Goal: Task Accomplishment & Management: Manage account settings

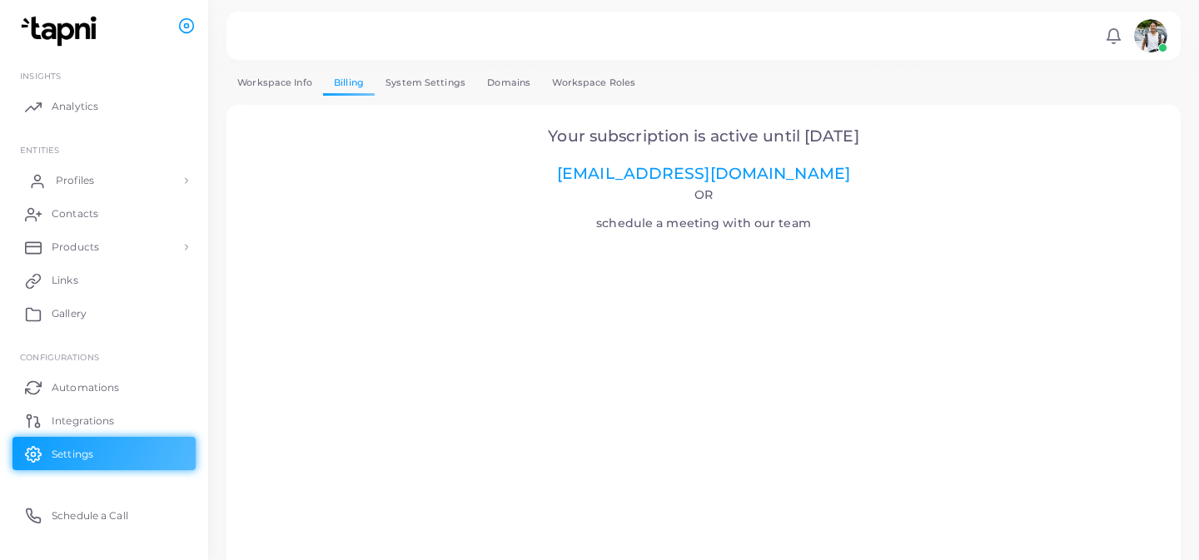
click at [91, 179] on span "Profiles" at bounding box center [75, 180] width 38 height 15
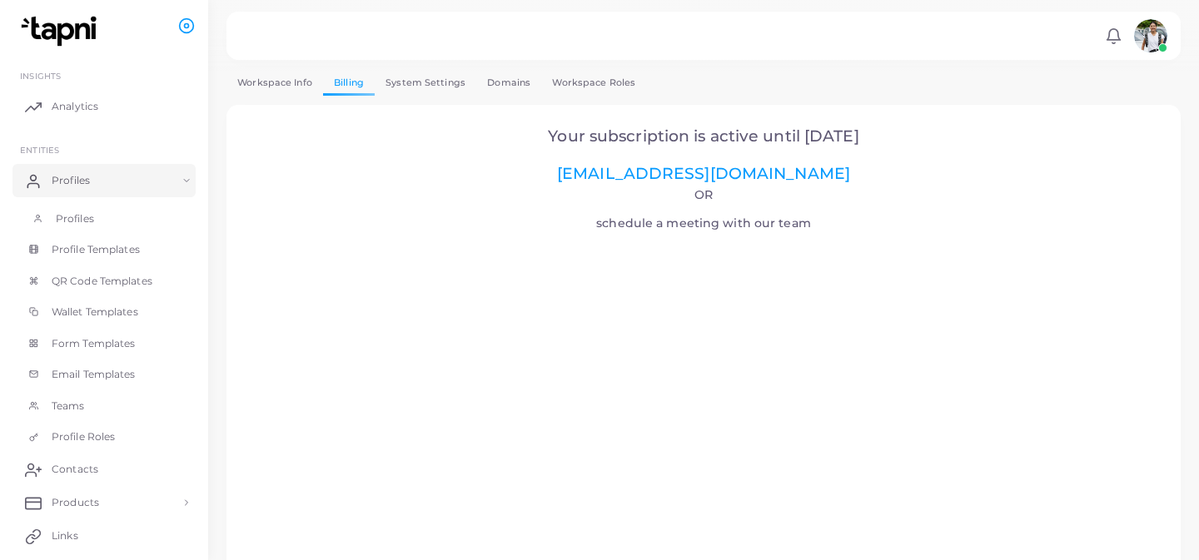
click at [86, 218] on span "Profiles" at bounding box center [75, 218] width 38 height 15
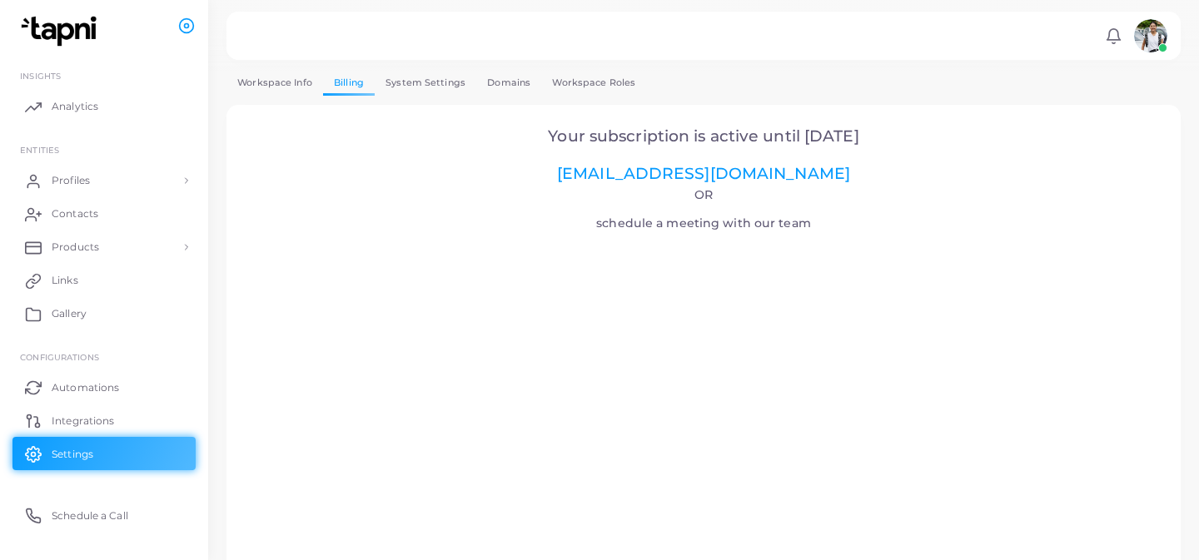
click at [273, 79] on link "Workspace Info" at bounding box center [274, 83] width 97 height 24
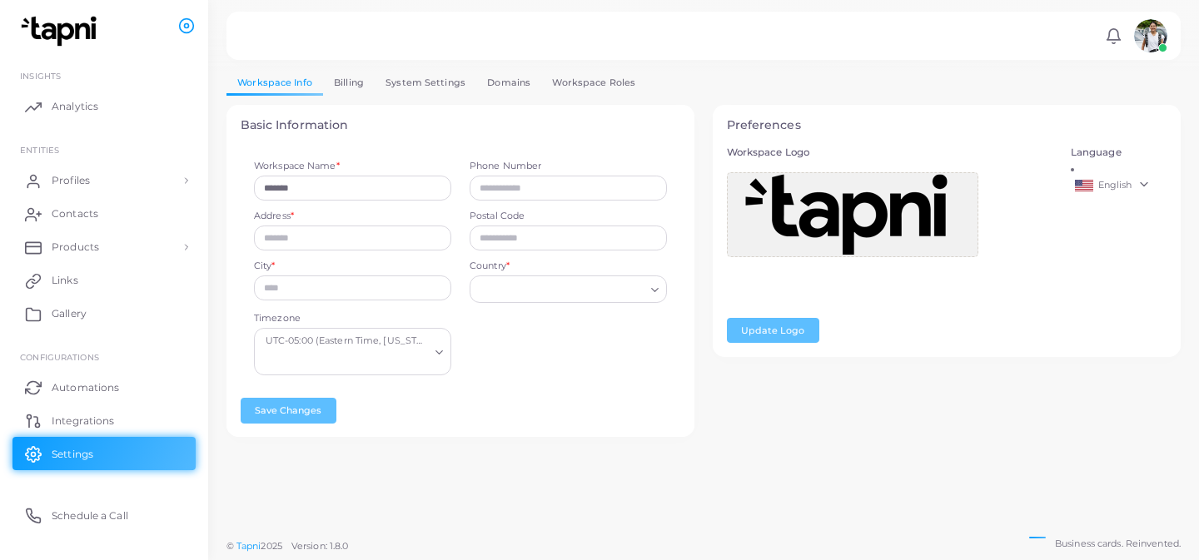
click at [423, 82] on link "System Settings" at bounding box center [426, 83] width 102 height 24
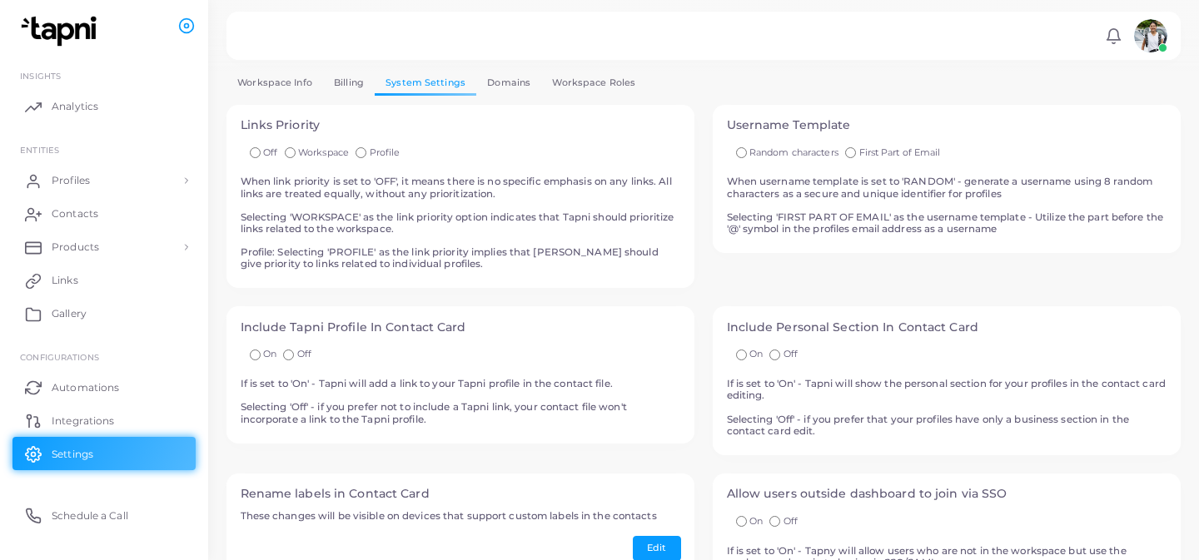
click at [514, 77] on link "Domains" at bounding box center [508, 83] width 65 height 24
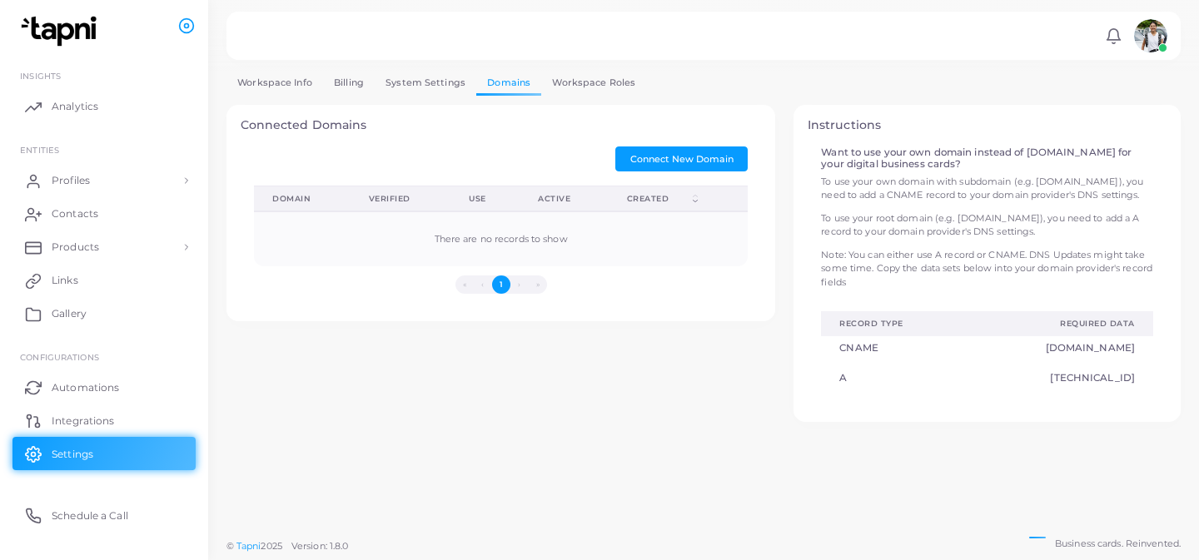
click at [604, 87] on link "Workspace Roles" at bounding box center [593, 83] width 105 height 24
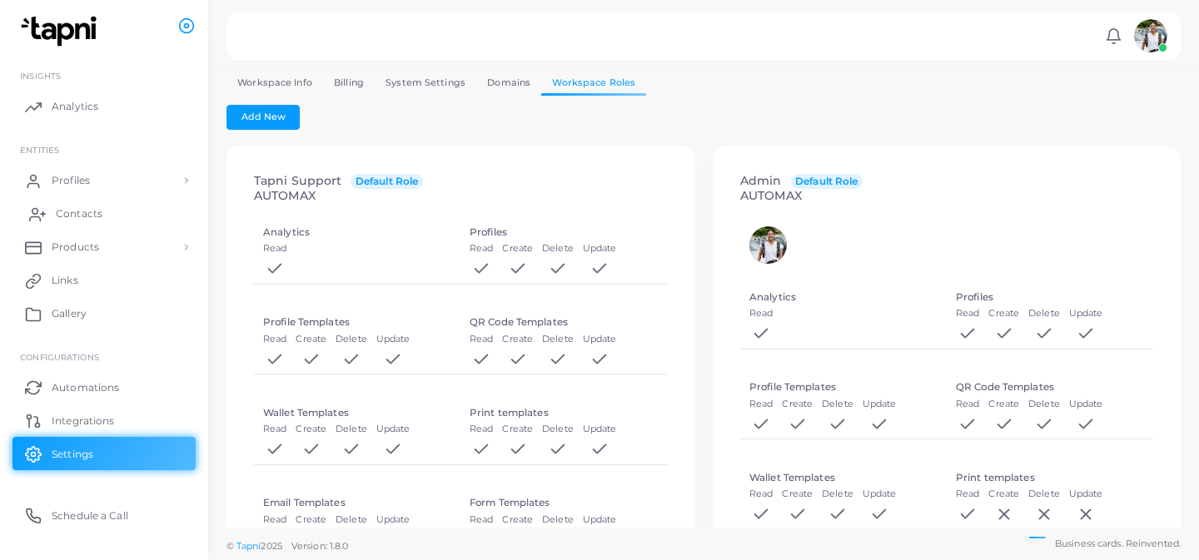
click at [85, 212] on span "Contacts" at bounding box center [79, 213] width 47 height 15
